Goal: Navigation & Orientation: Find specific page/section

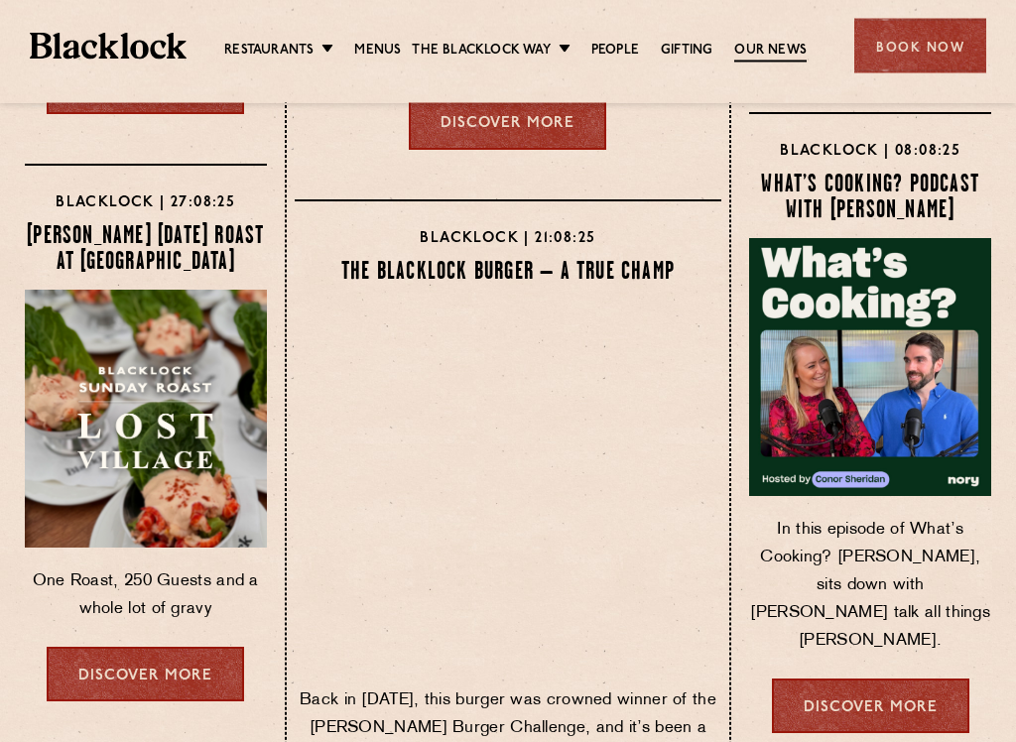
scroll to position [682, 0]
click at [126, 630] on link "Discover more" at bounding box center [145, 674] width 197 height 55
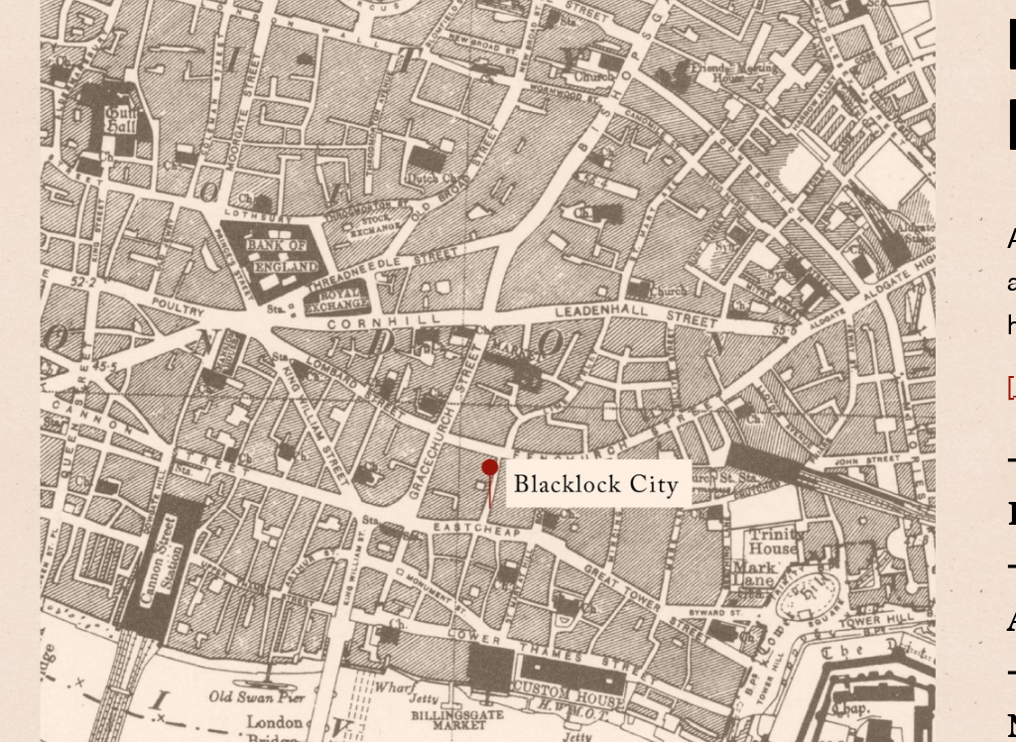
scroll to position [974, 0]
click at [543, 271] on img at bounding box center [301, 561] width 552 height 580
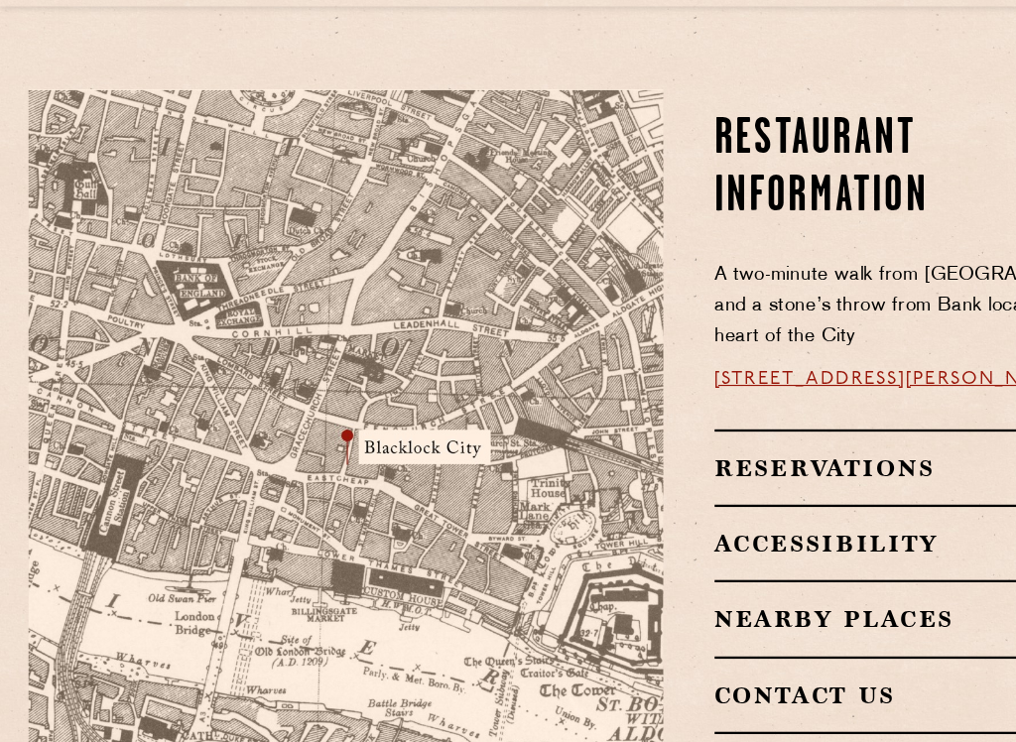
scroll to position [1070, 0]
click at [755, 623] on h2 "Nearby Places" at bounding box center [806, 635] width 370 height 24
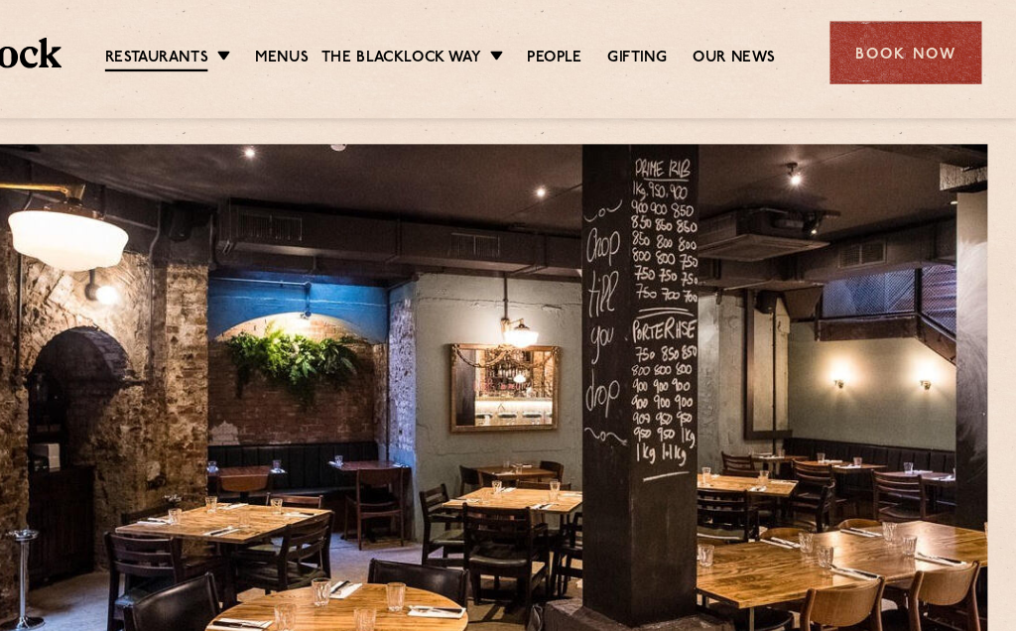
scroll to position [0, 0]
